Goal: Task Accomplishment & Management: Manage account settings

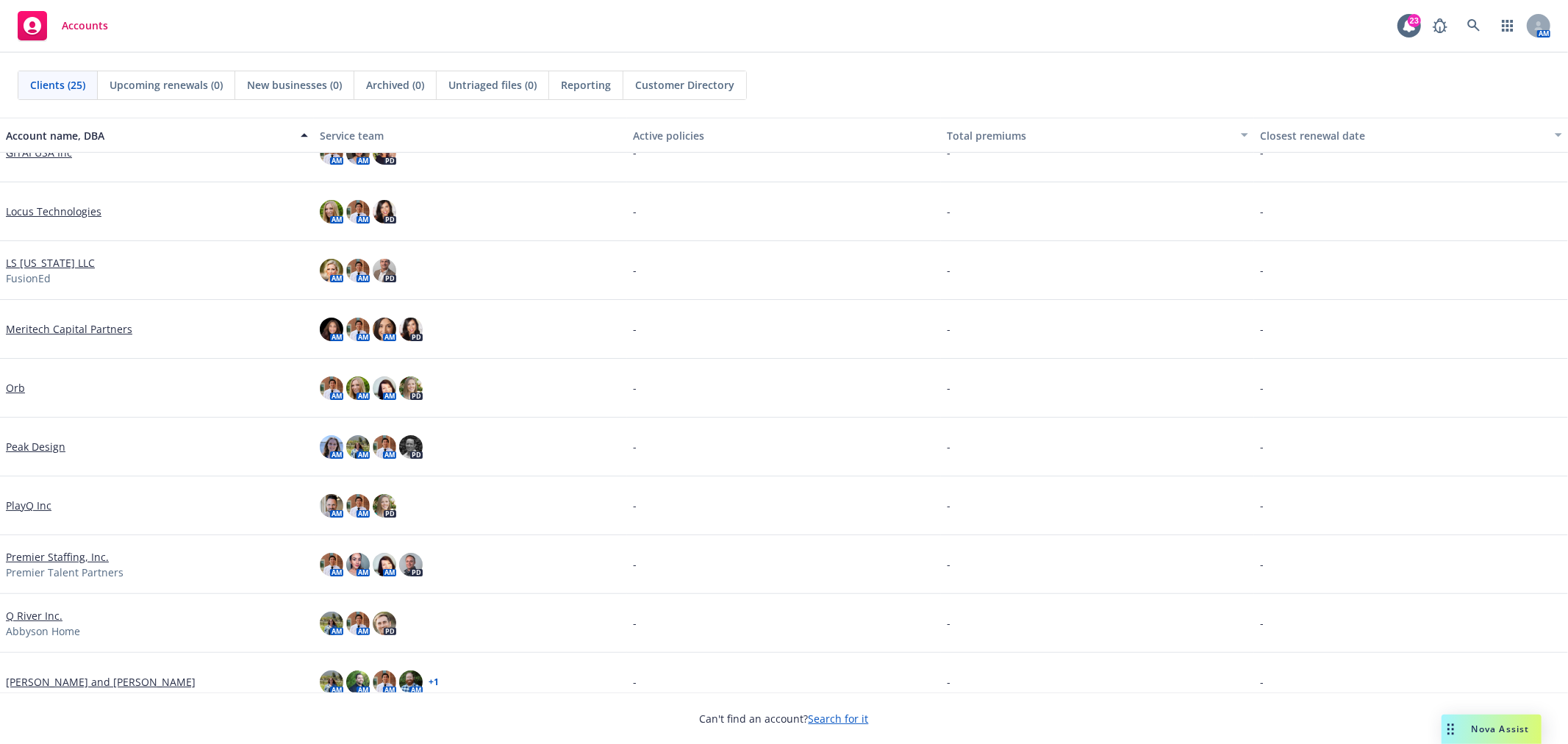
scroll to position [653, 0]
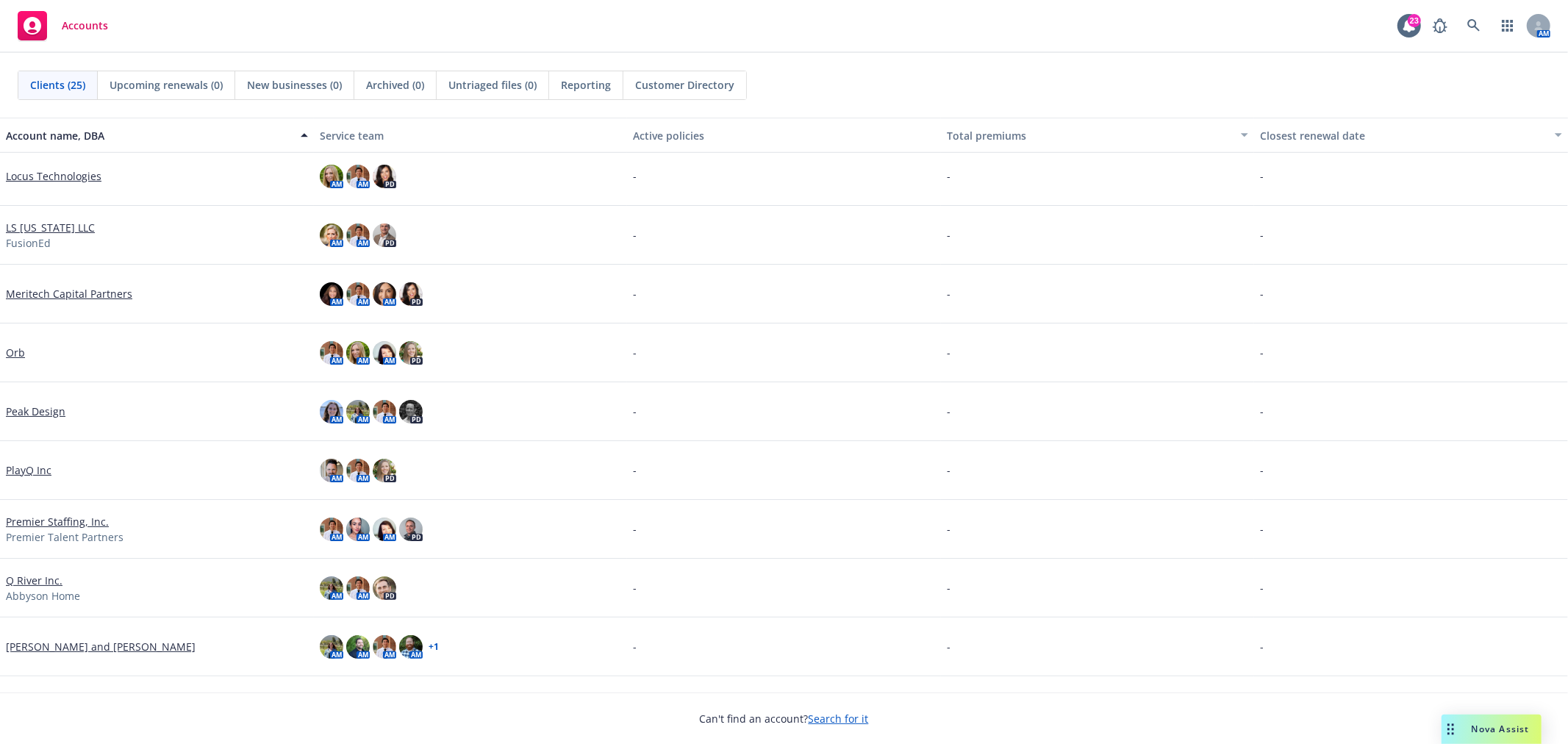
click at [19, 353] on link "Orb" at bounding box center [15, 352] width 19 height 15
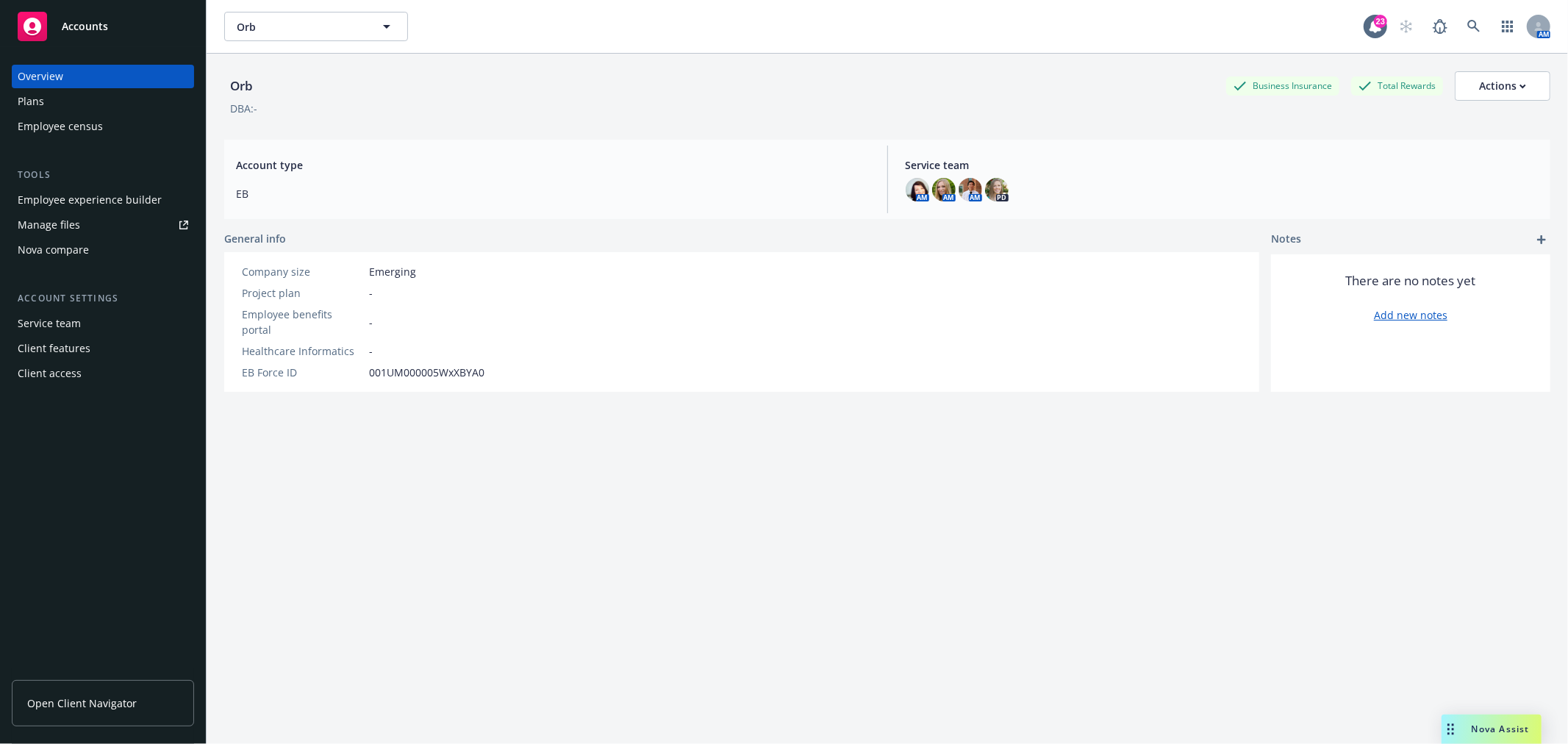
click at [296, 49] on div "Orb Orb 23 AM" at bounding box center [887, 26] width 1361 height 53
click at [312, 37] on button "Orb" at bounding box center [316, 26] width 184 height 29
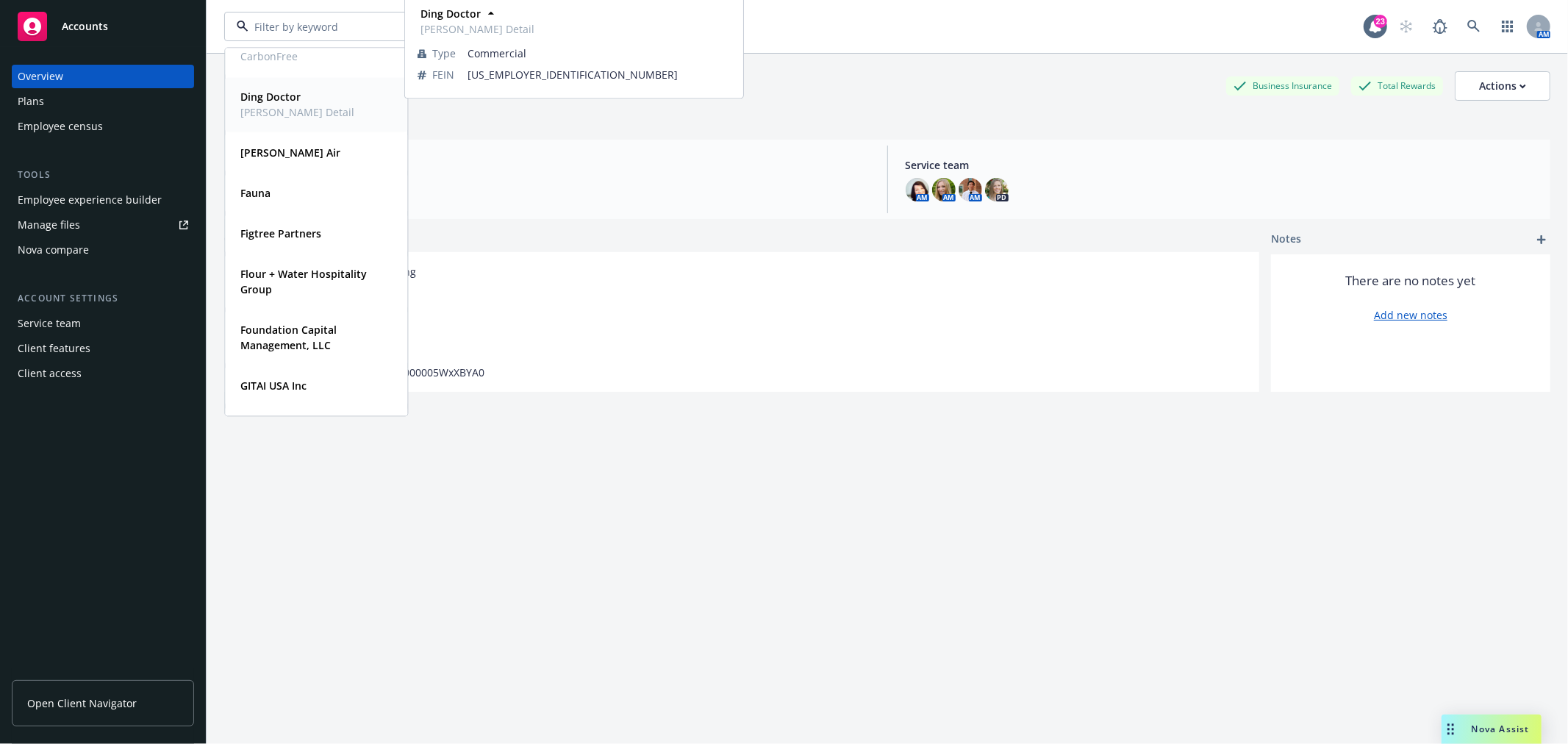
scroll to position [164, 0]
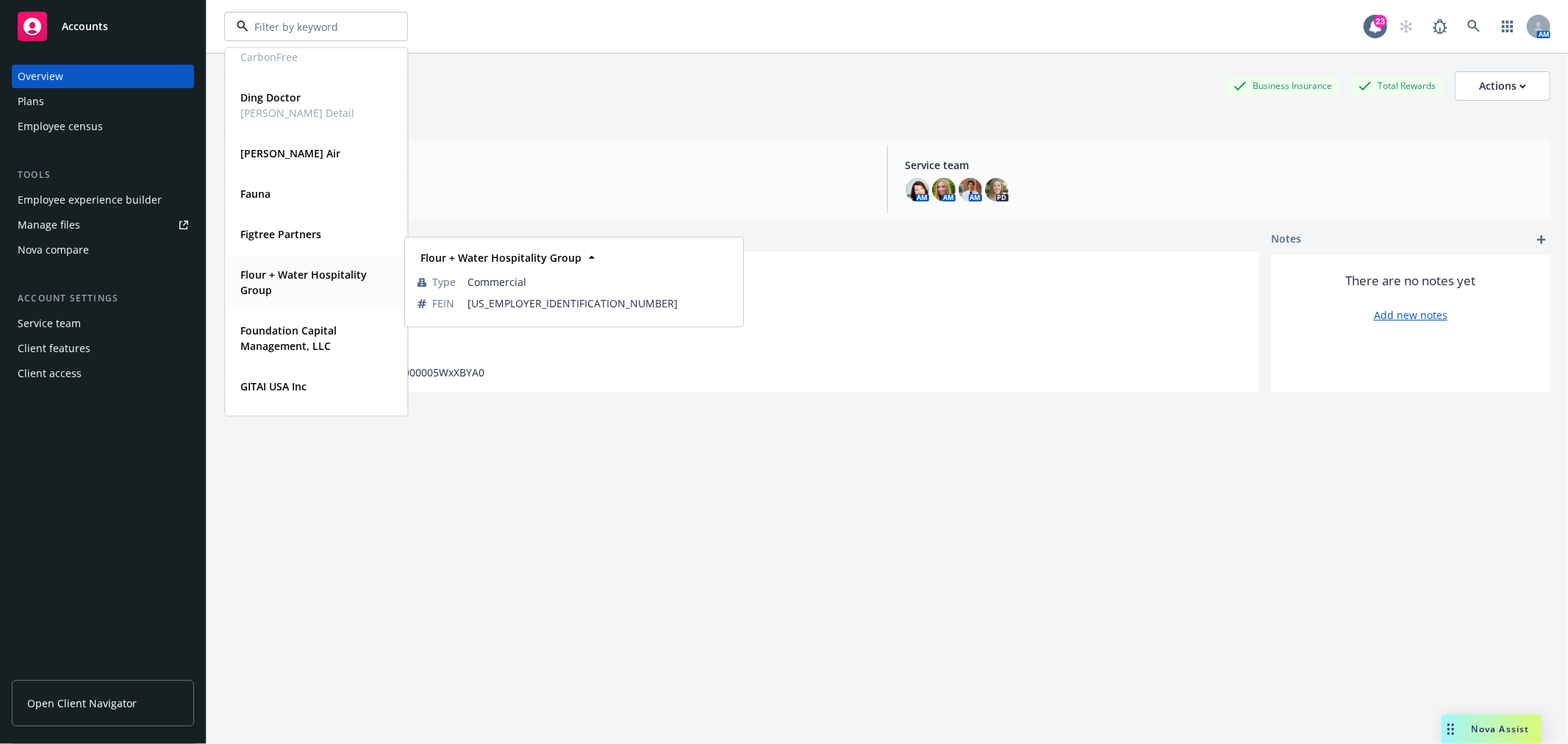
click at [326, 284] on span "Flour + Water Hospitality Group" at bounding box center [314, 282] width 149 height 31
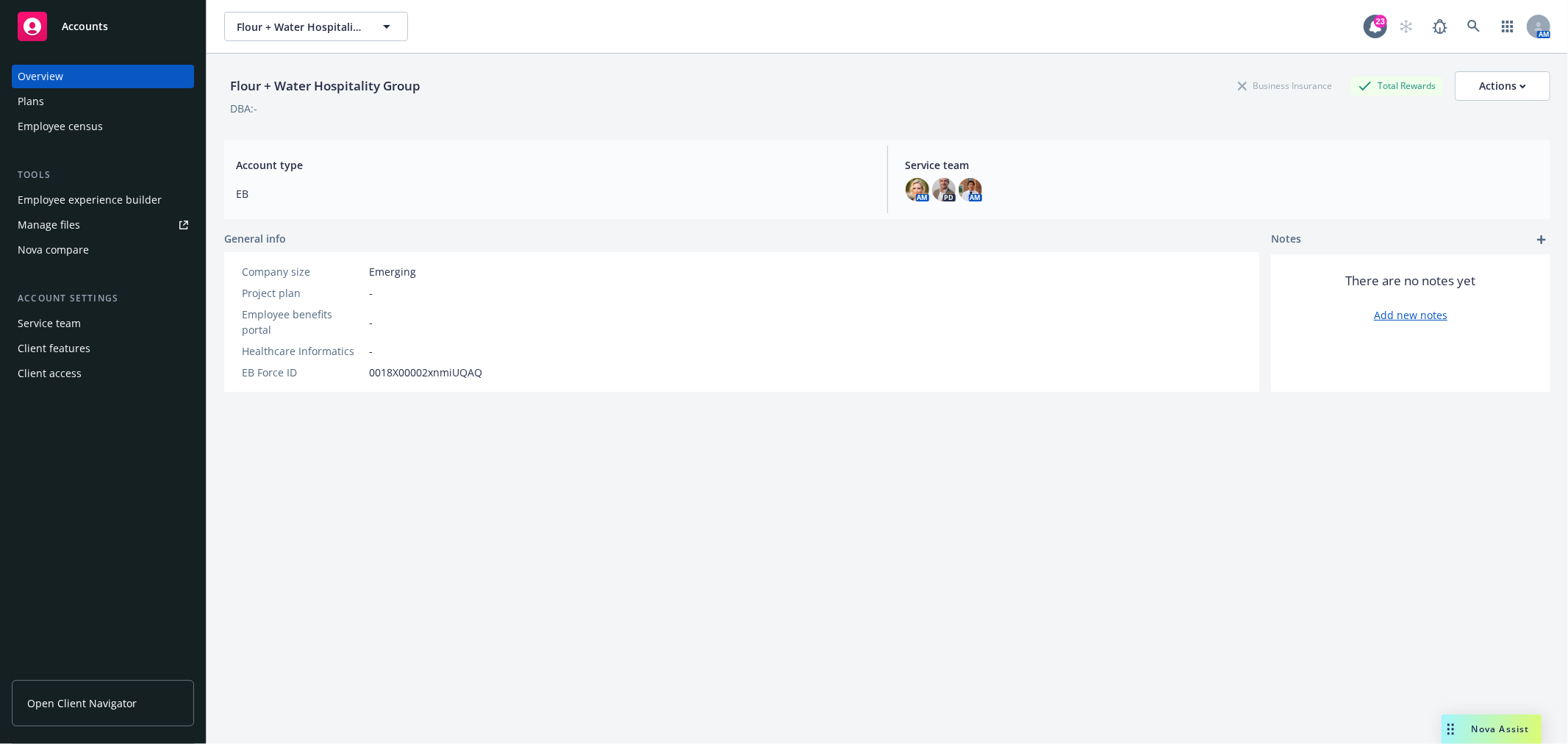
click at [104, 194] on div "Employee experience builder" at bounding box center [89, 200] width 144 height 23
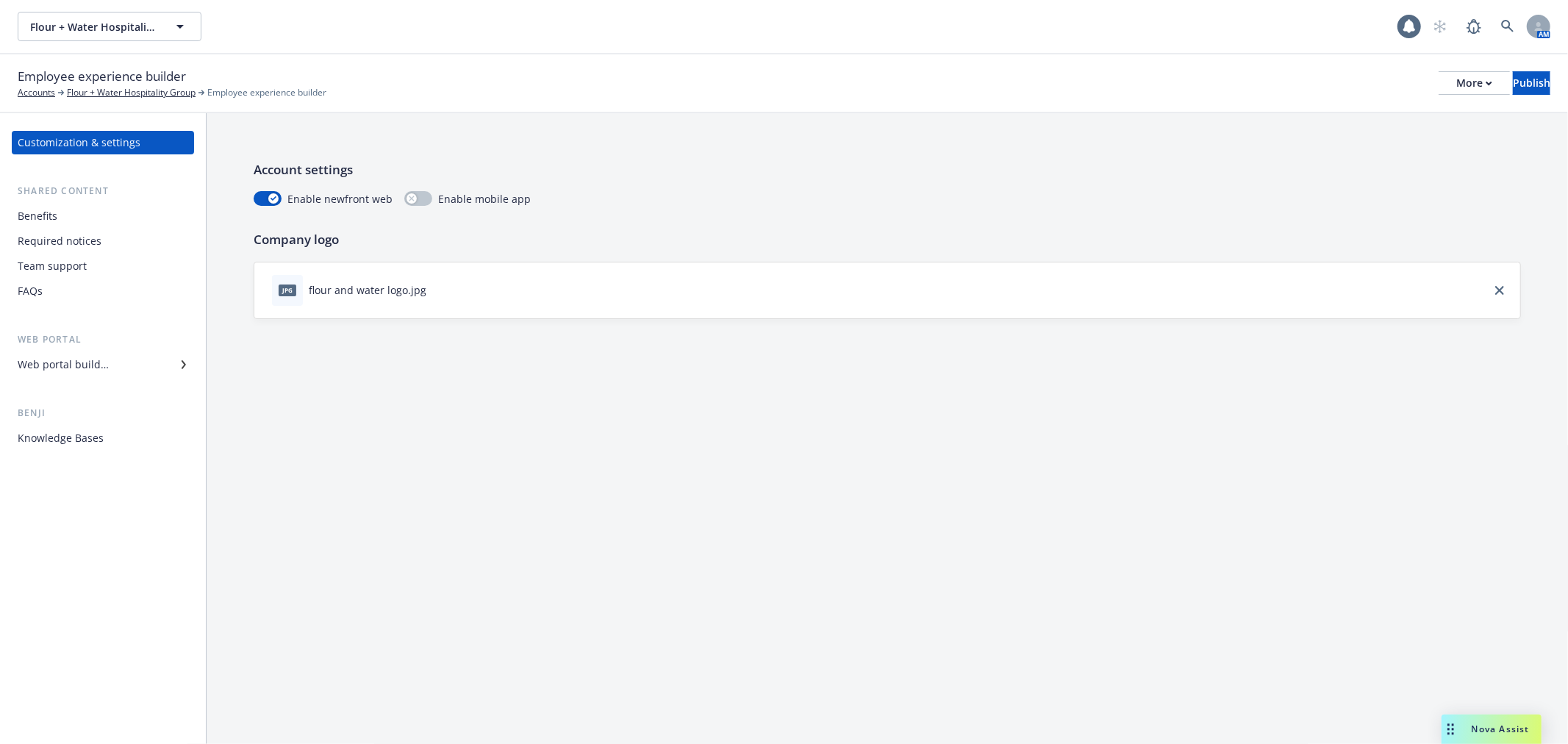
click at [150, 362] on div "Web portal builder" at bounding box center [103, 364] width 170 height 23
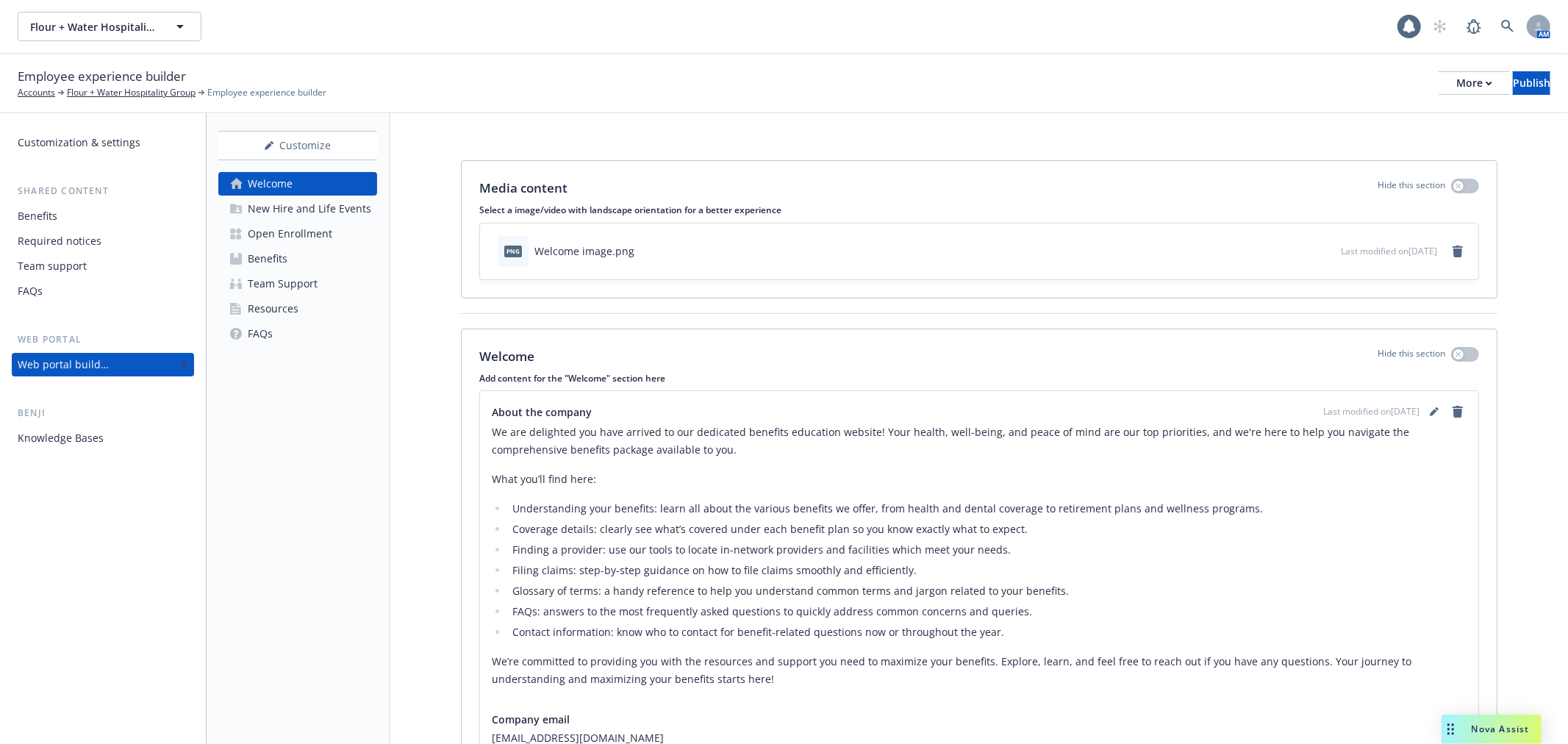
click at [296, 206] on div "New Hire and Life Events" at bounding box center [310, 208] width 124 height 23
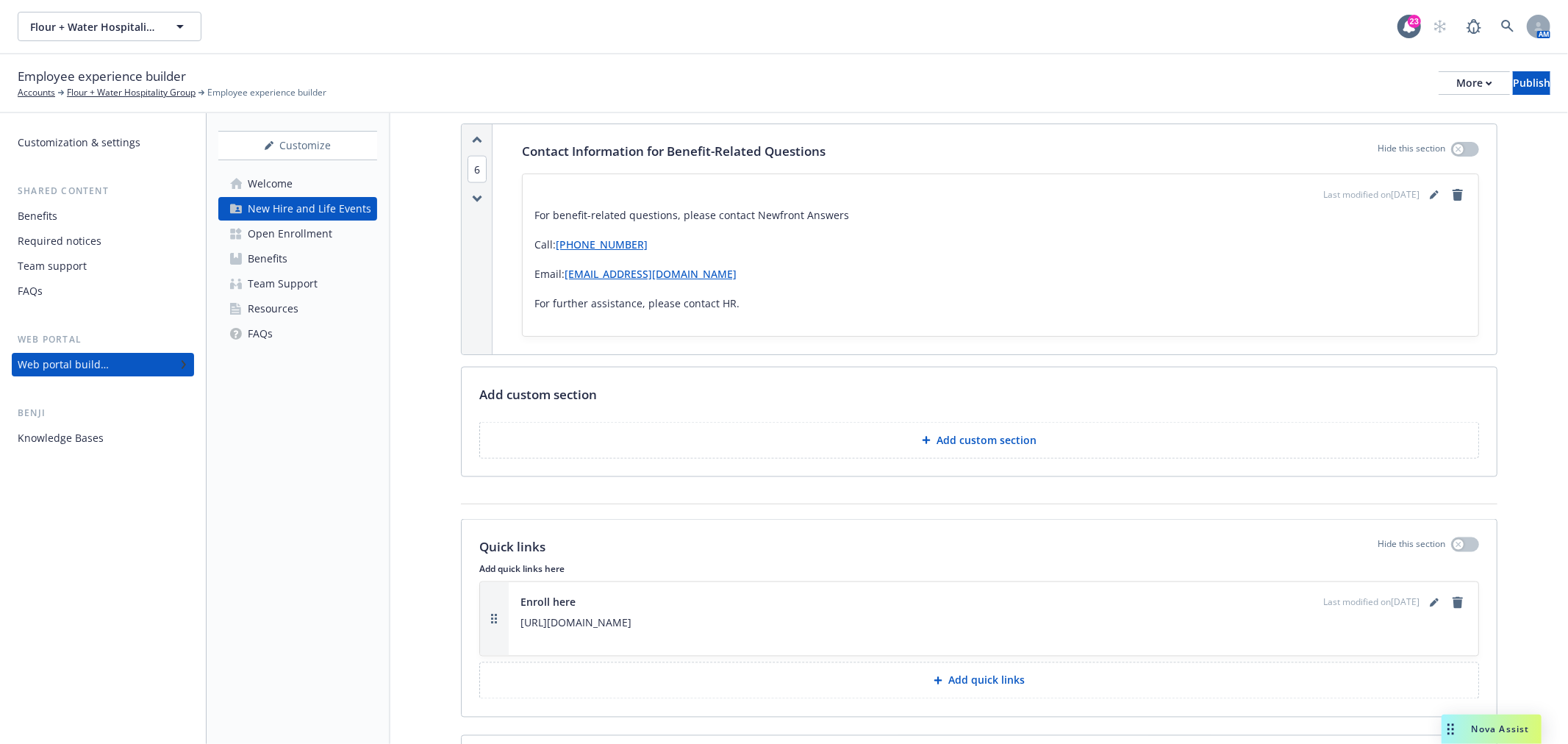
scroll to position [2057, 0]
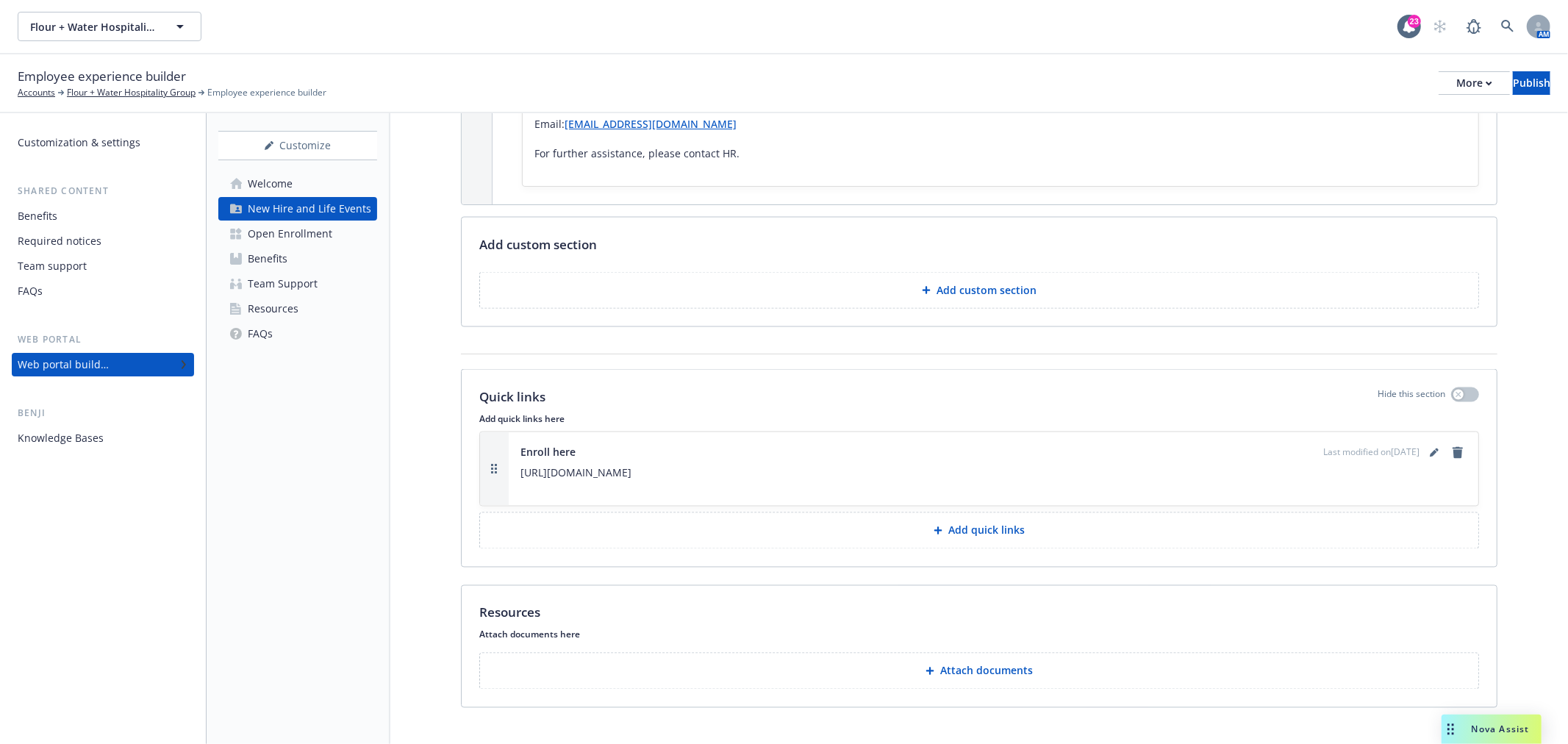
click at [321, 226] on div "Open Enrollment" at bounding box center [290, 234] width 84 height 23
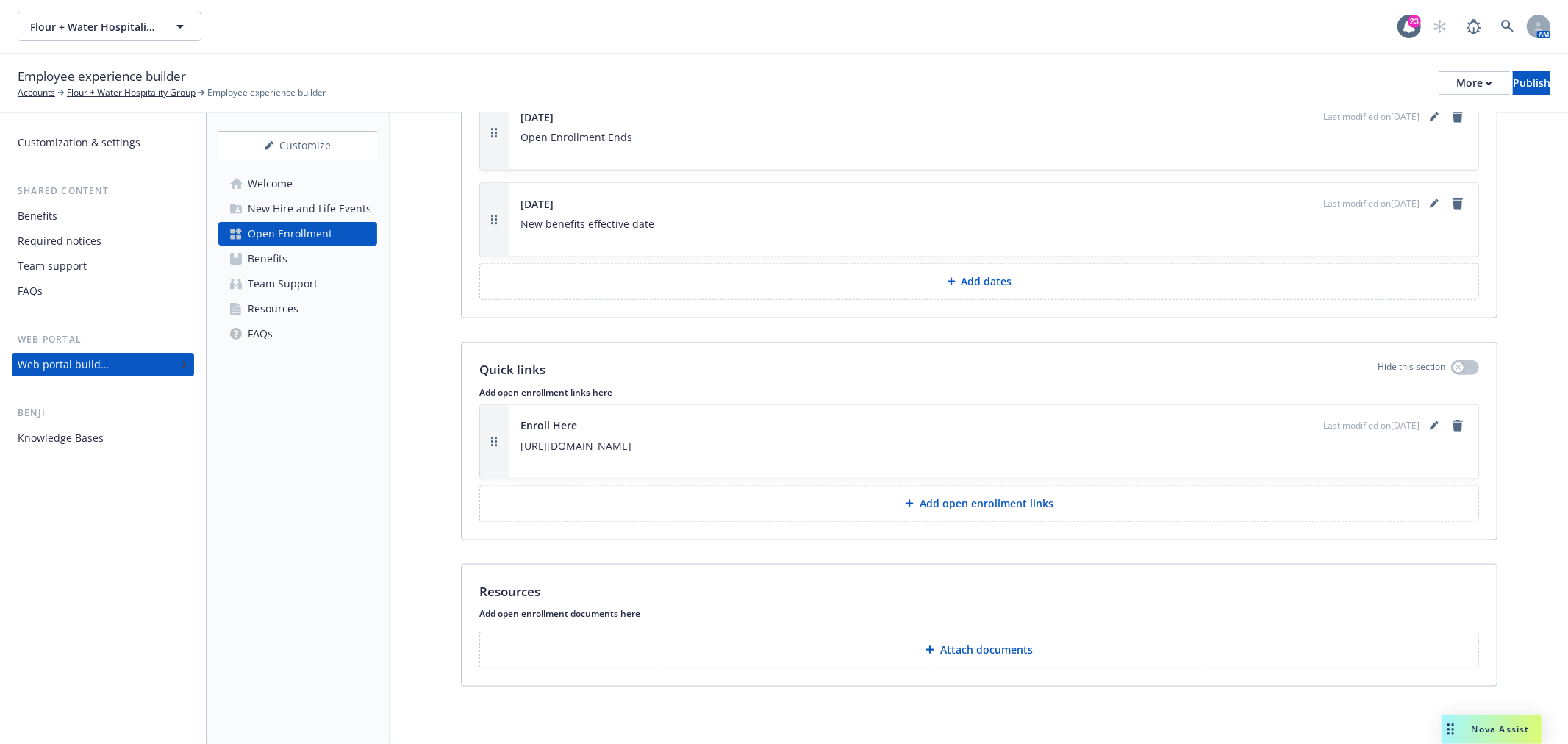
scroll to position [1416, 0]
click at [283, 262] on div "Benefits" at bounding box center [268, 259] width 40 height 23
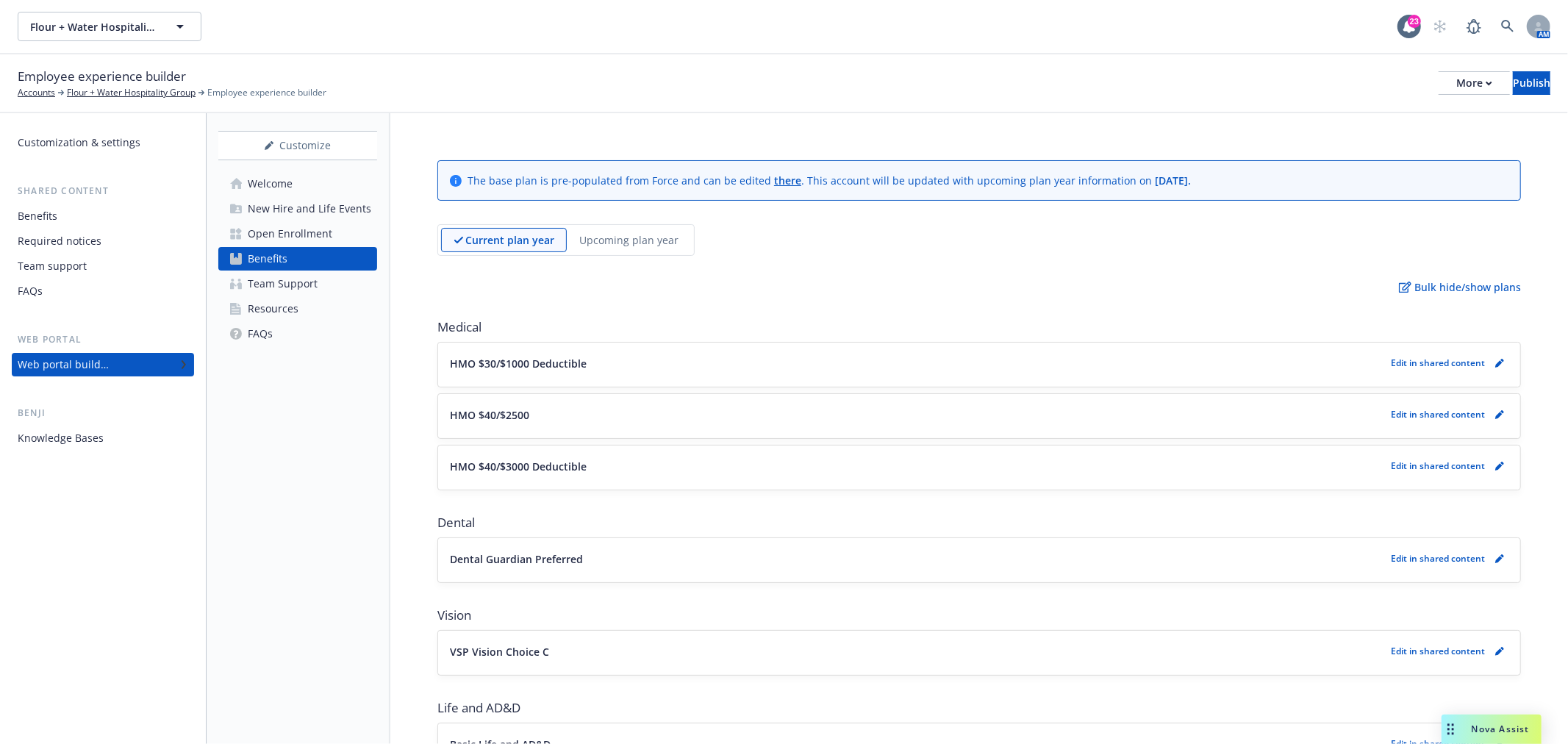
click at [652, 237] on p "Upcoming plan year" at bounding box center [629, 240] width 100 height 15
click at [249, 276] on div "Team Support" at bounding box center [283, 283] width 70 height 23
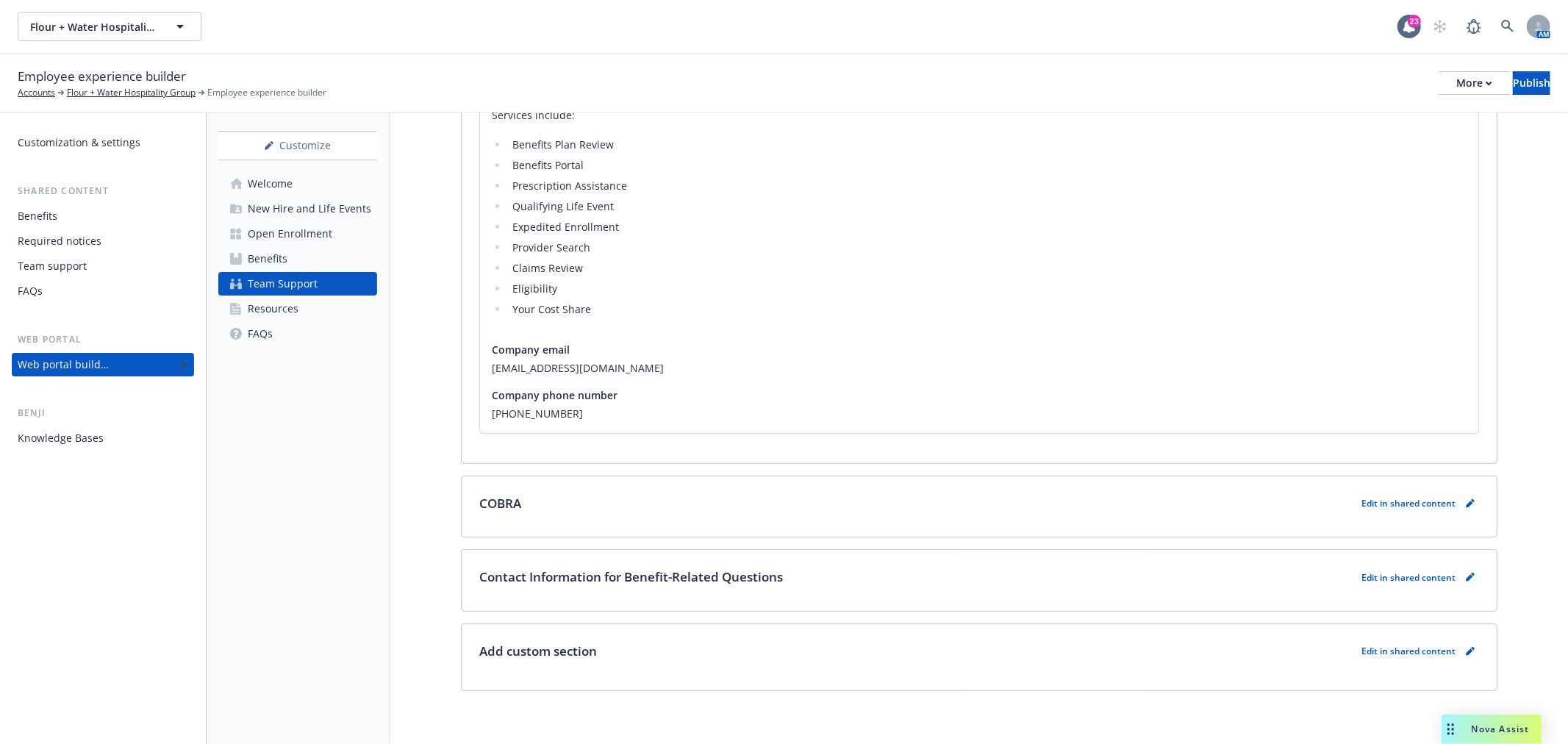
scroll to position [515, 0]
click at [287, 305] on div "Resources" at bounding box center [273, 308] width 51 height 23
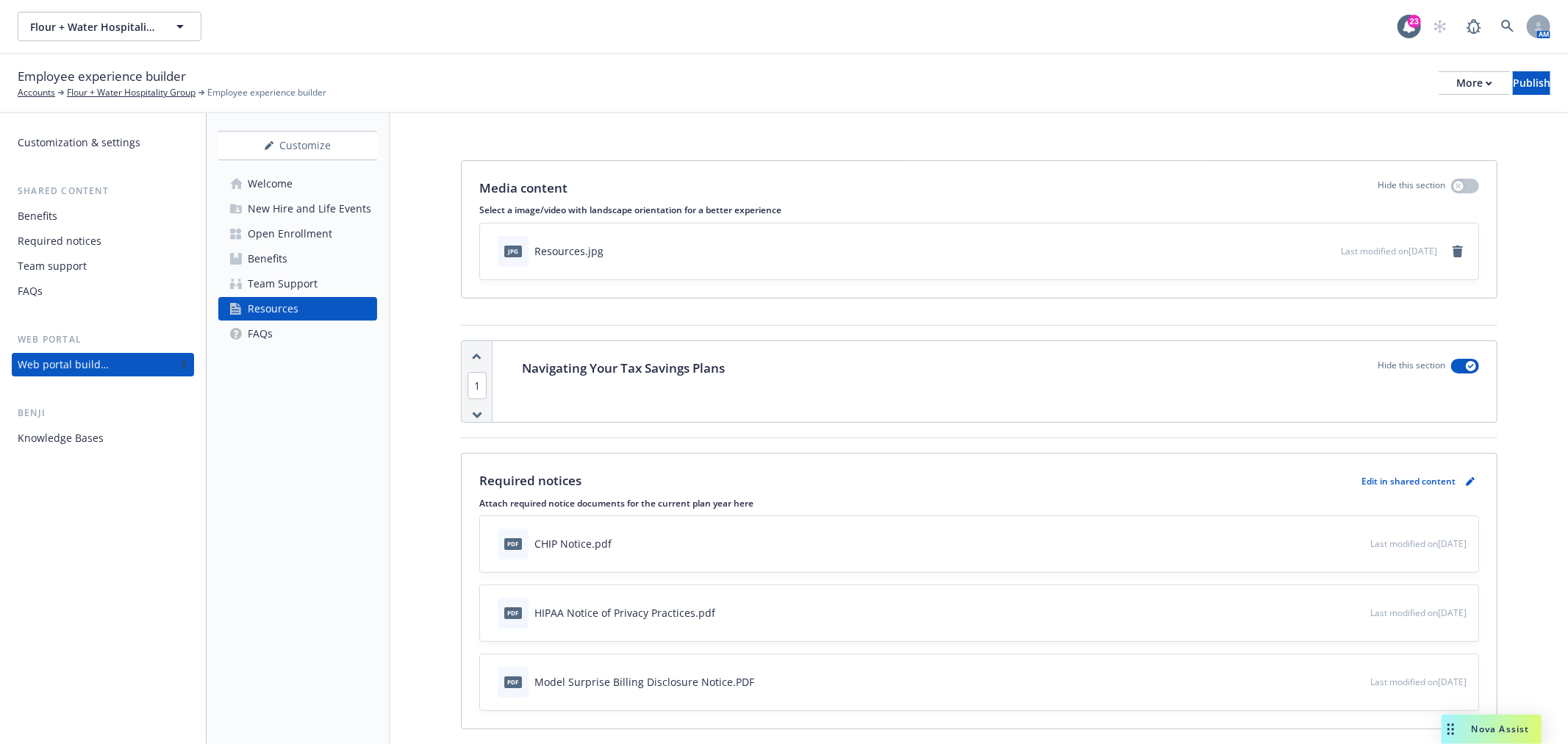
click at [303, 335] on link "FAQs" at bounding box center [298, 333] width 159 height 23
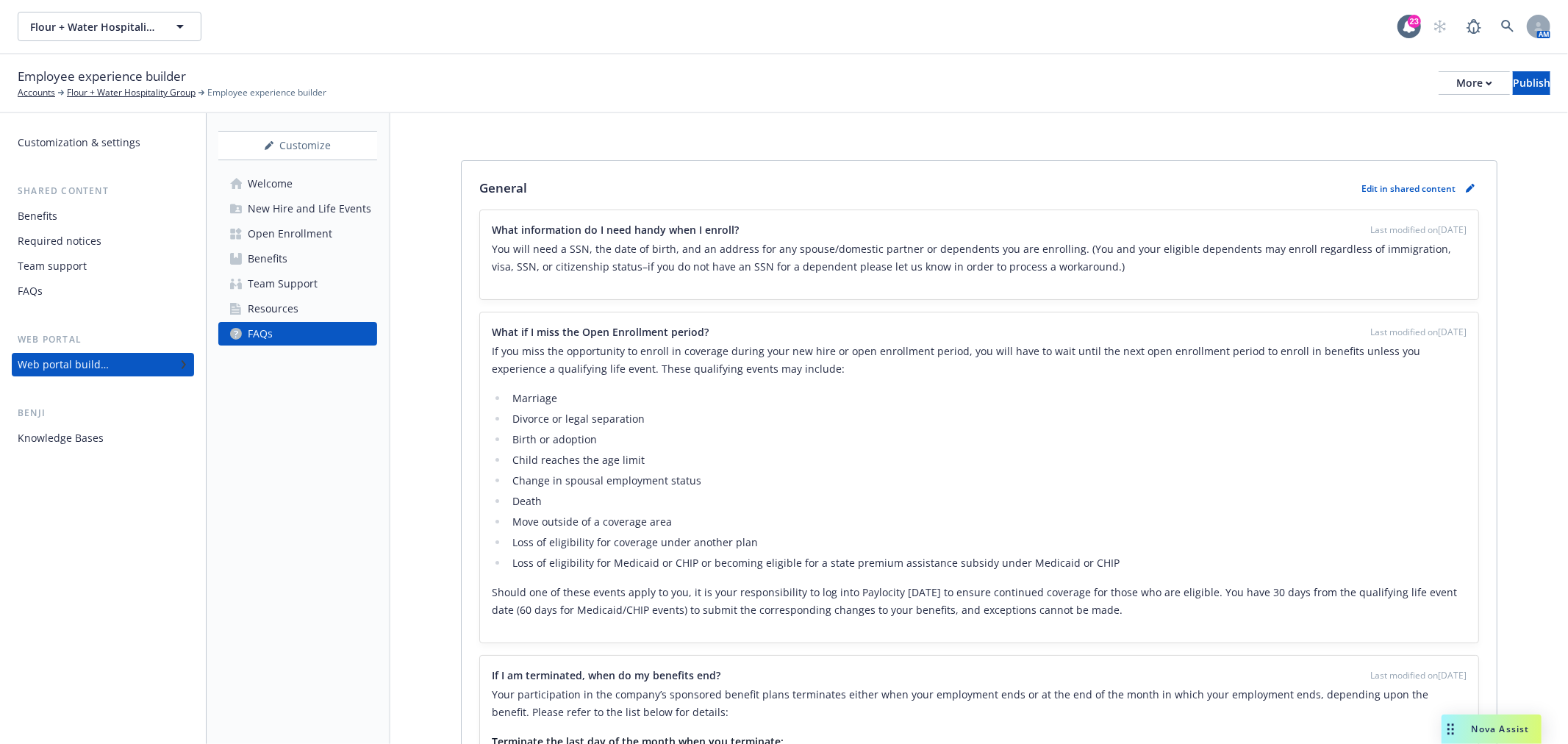
click at [71, 295] on div "FAQs" at bounding box center [103, 291] width 170 height 23
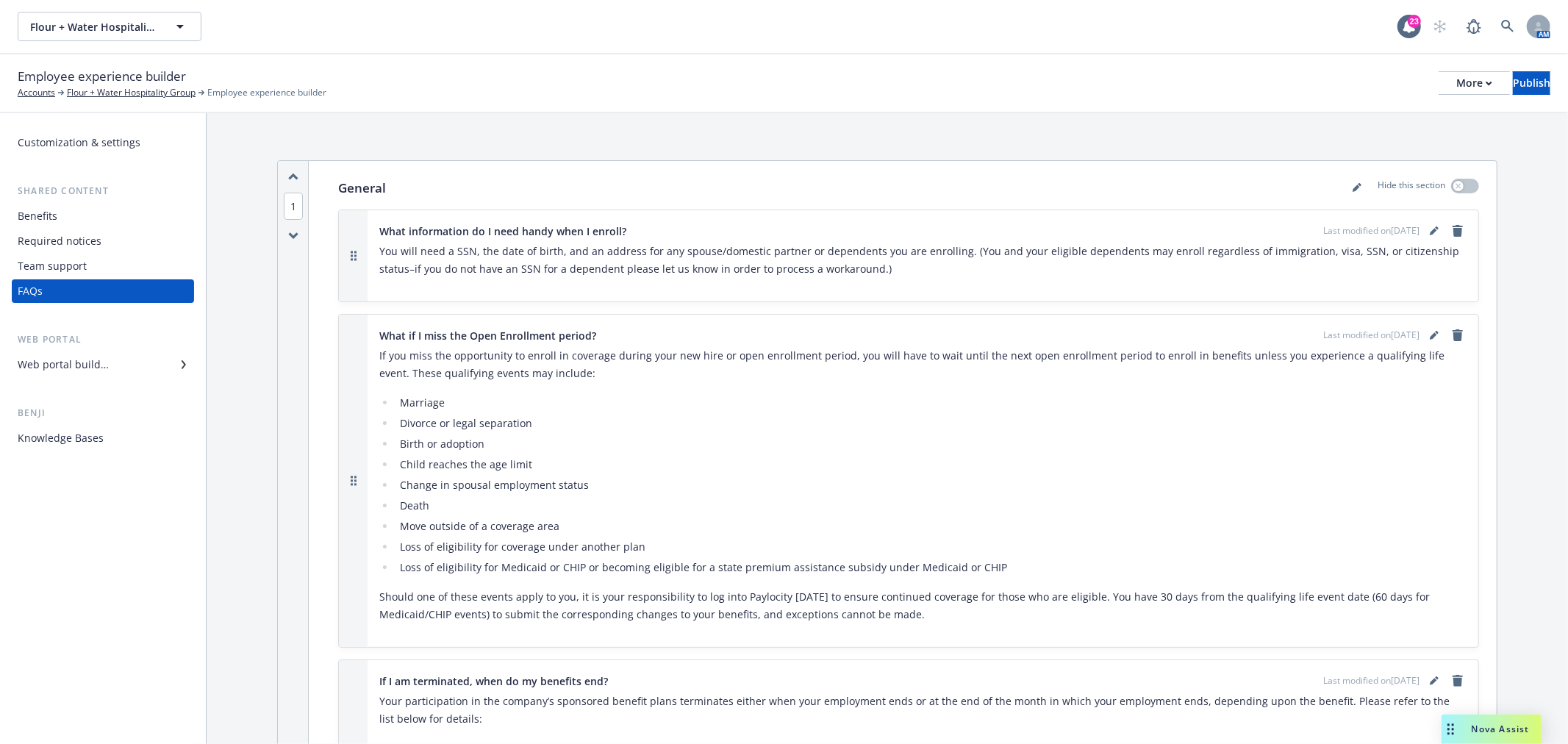
click at [82, 262] on div "Team support" at bounding box center [52, 265] width 69 height 23
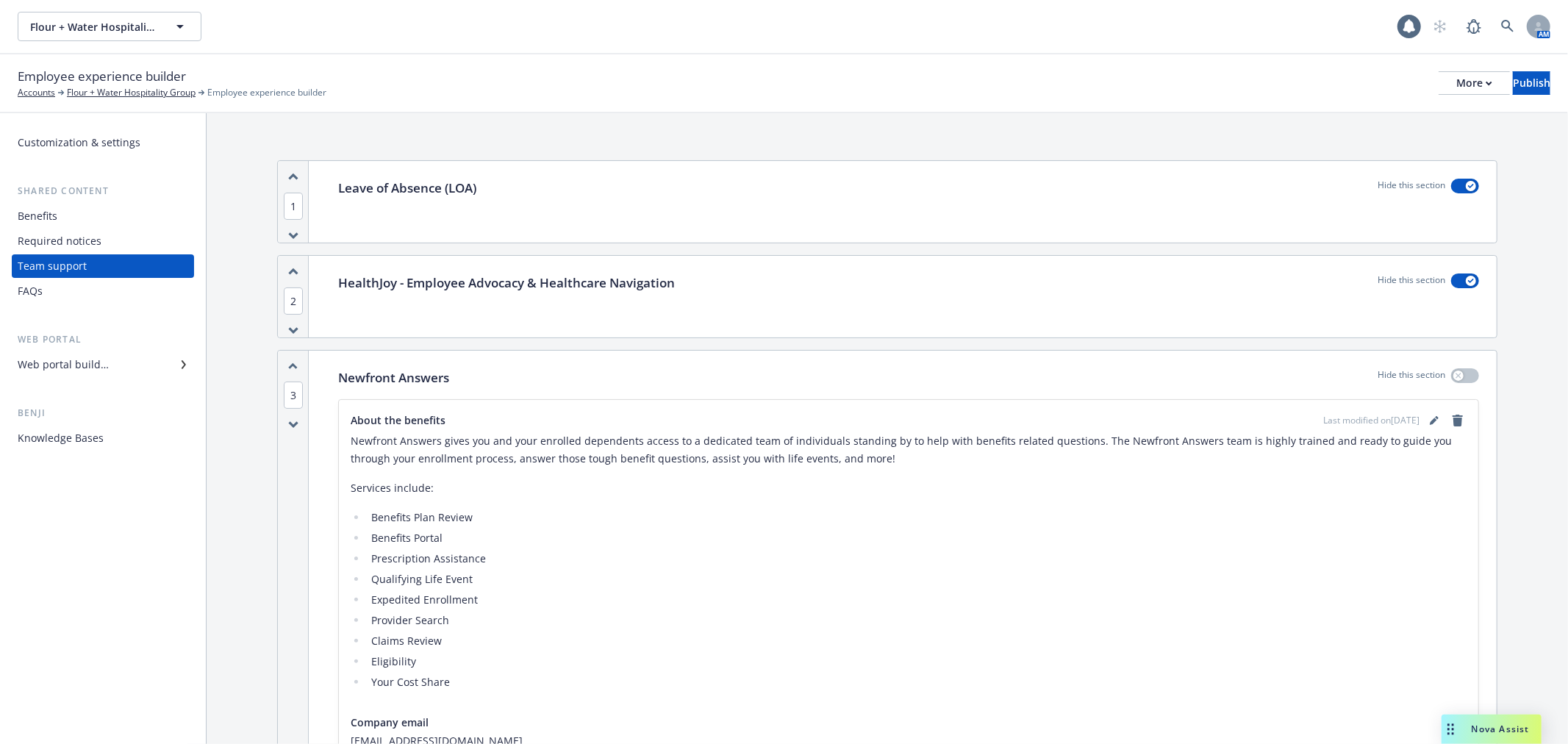
click at [92, 237] on div "Required notices" at bounding box center [59, 240] width 84 height 23
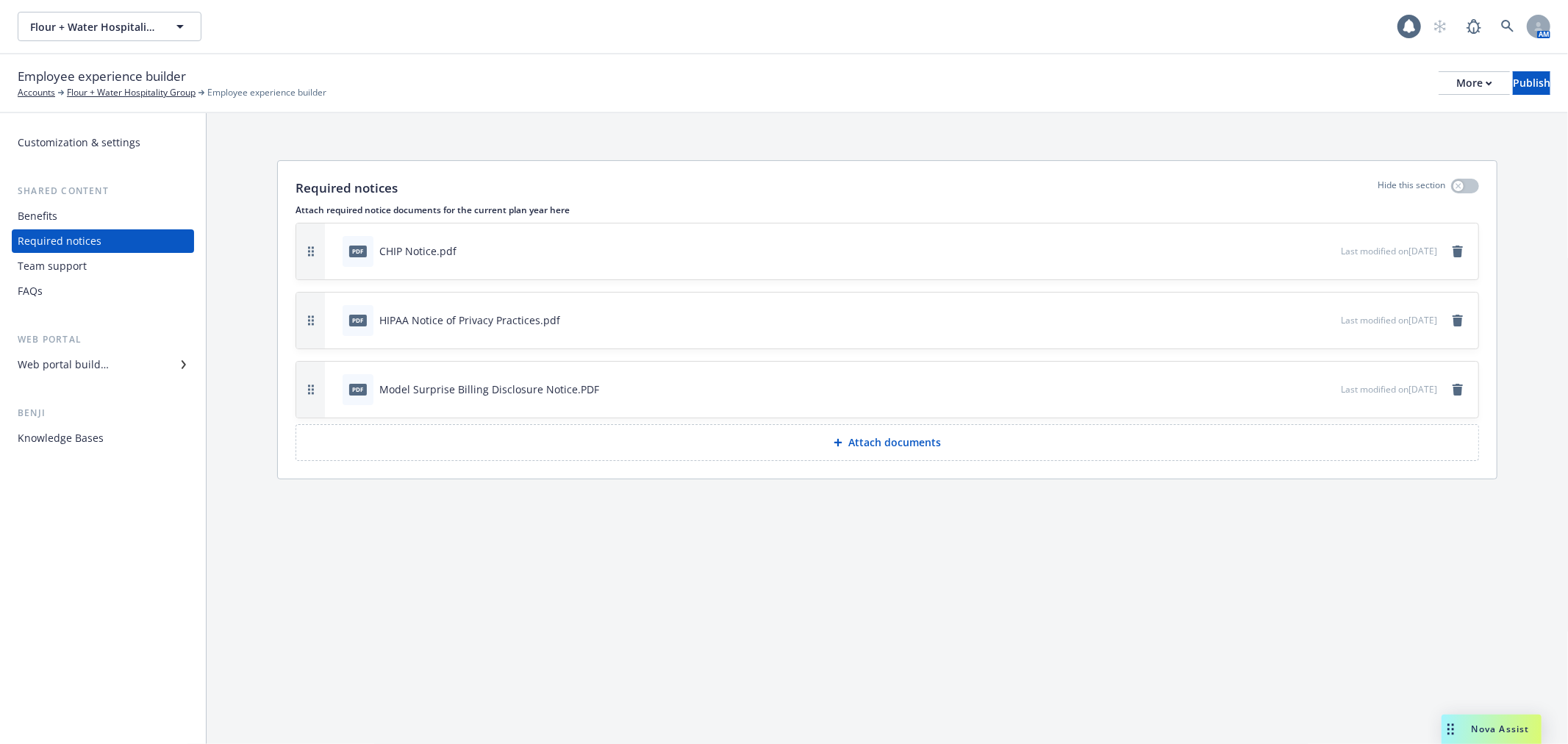
click at [890, 437] on p "Attach documents" at bounding box center [894, 442] width 93 height 15
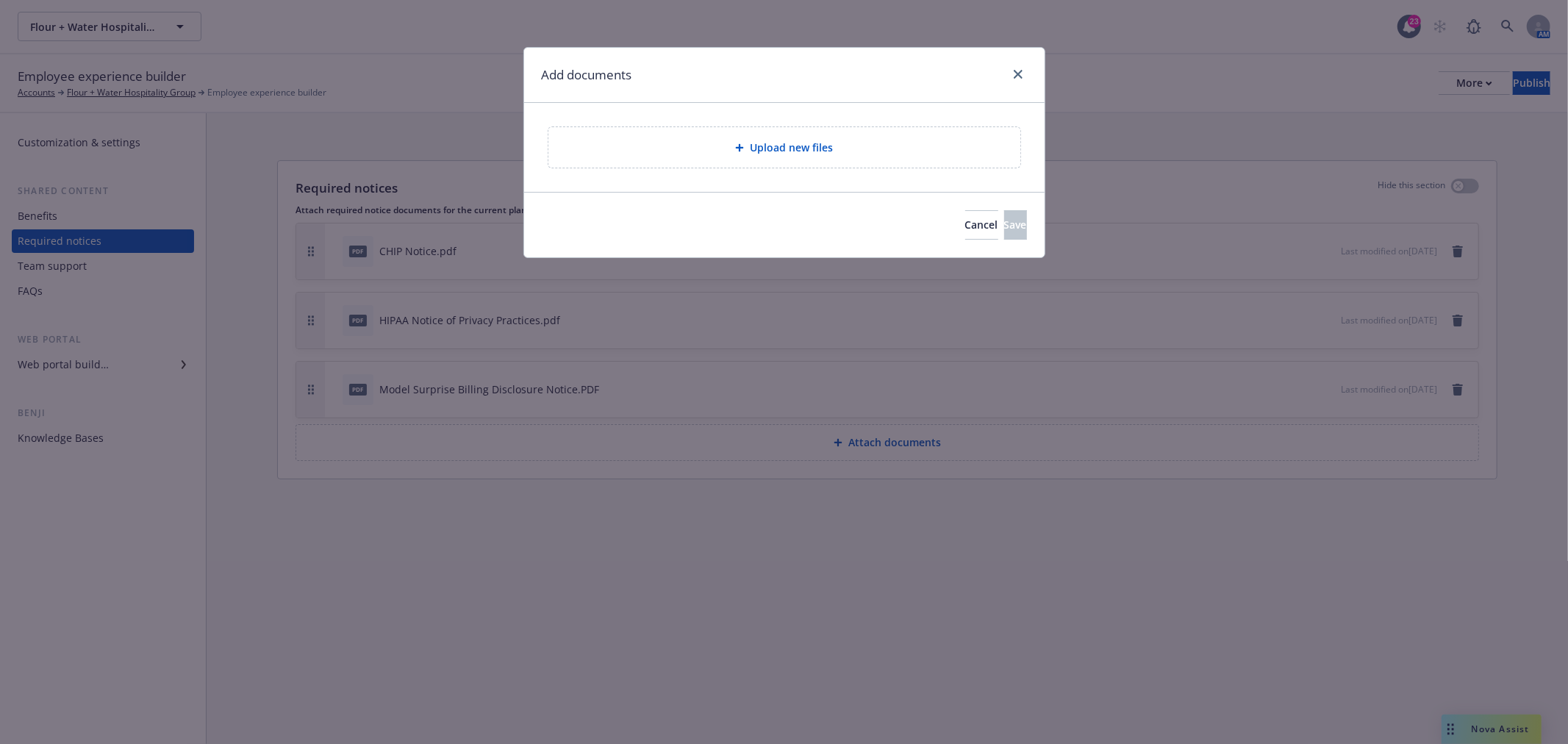
click at [810, 143] on span "Upload new files" at bounding box center [792, 147] width 83 height 15
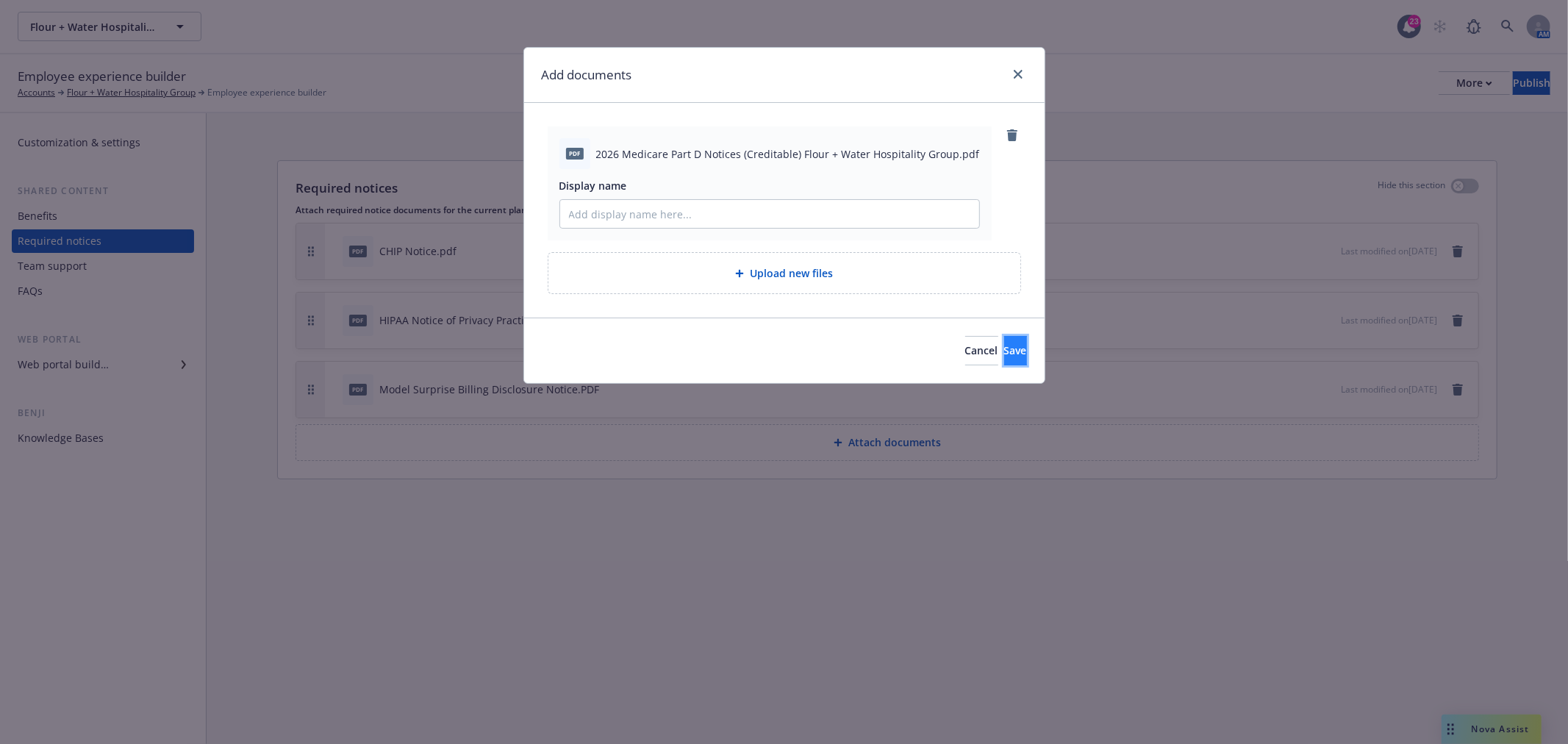
click at [1004, 342] on button "Save" at bounding box center [1015, 351] width 23 height 29
